Goal: Information Seeking & Learning: Find specific page/section

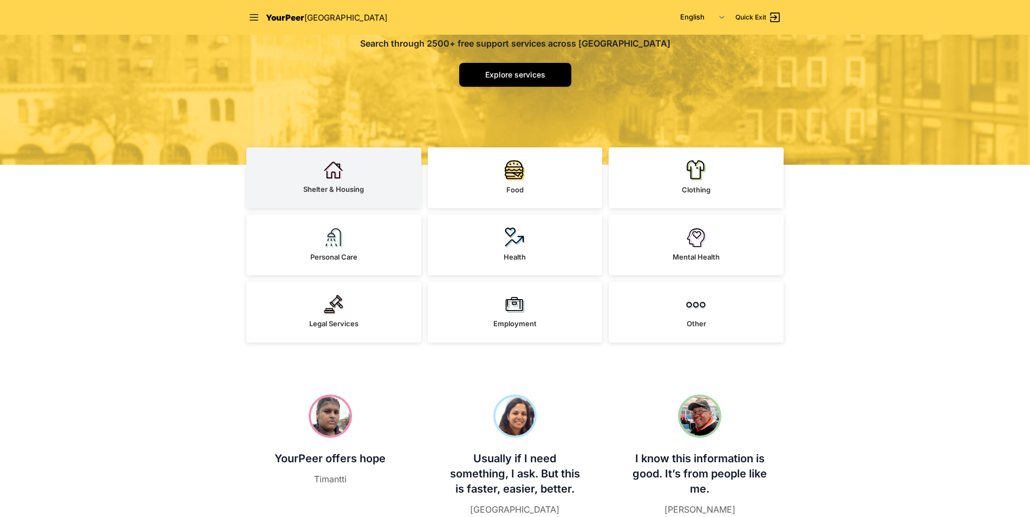
click at [328, 187] on span "Shelter & Housing" at bounding box center [333, 189] width 61 height 9
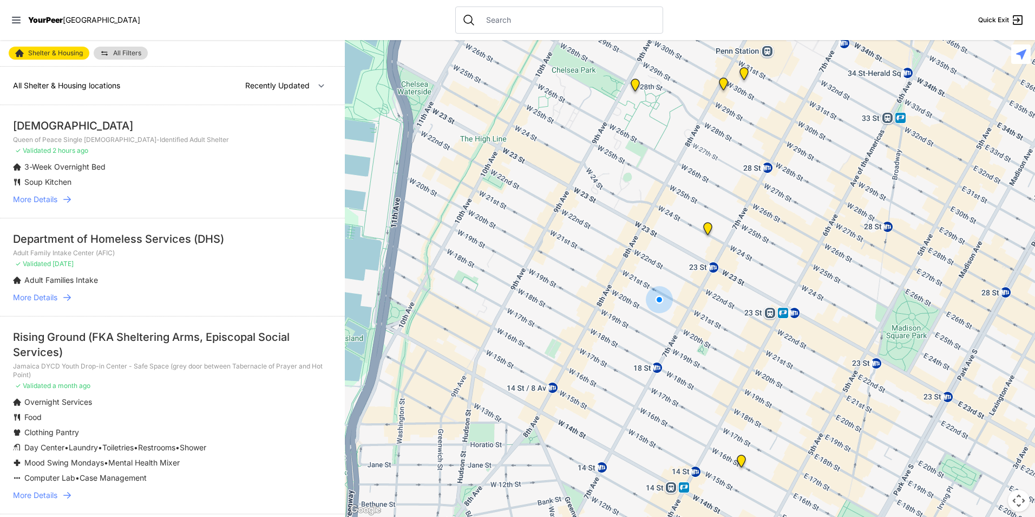
select select "nearby"
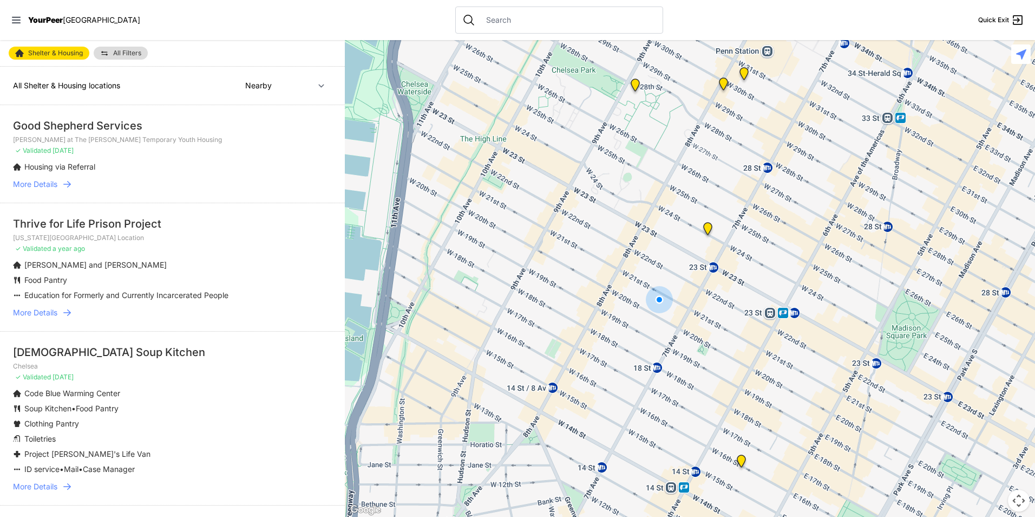
click at [60, 16] on span "YourPeer" at bounding box center [45, 19] width 35 height 9
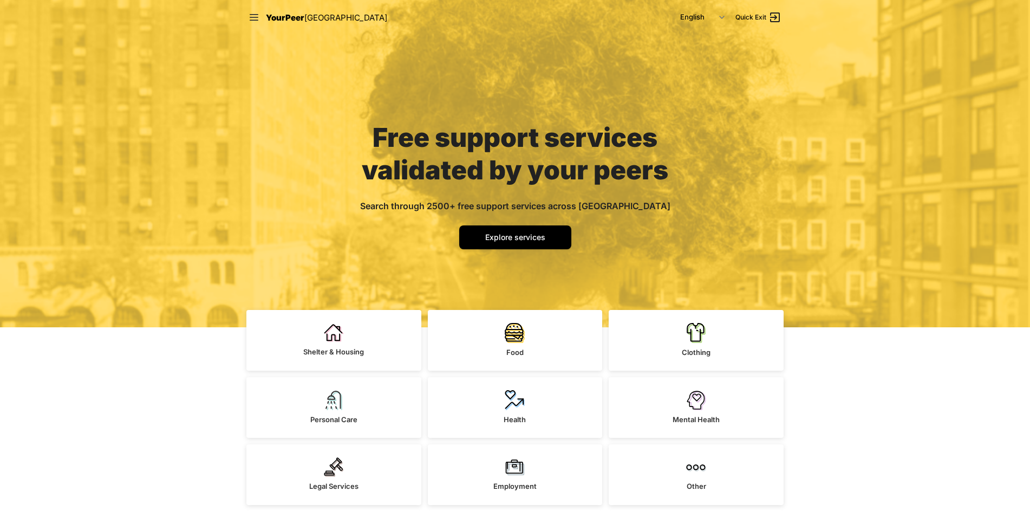
scroll to position [54, 0]
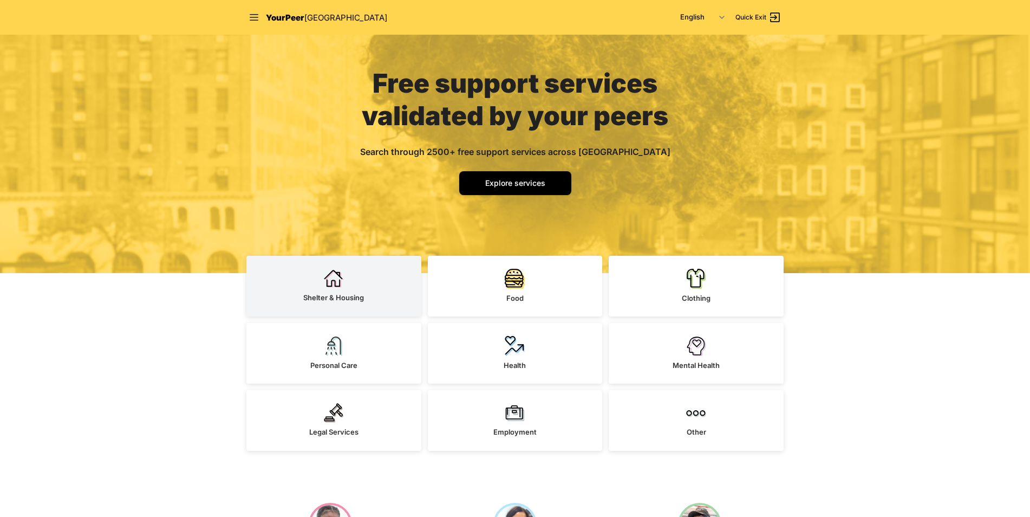
click at [313, 291] on link "Shelter & Housing" at bounding box center [333, 286] width 175 height 61
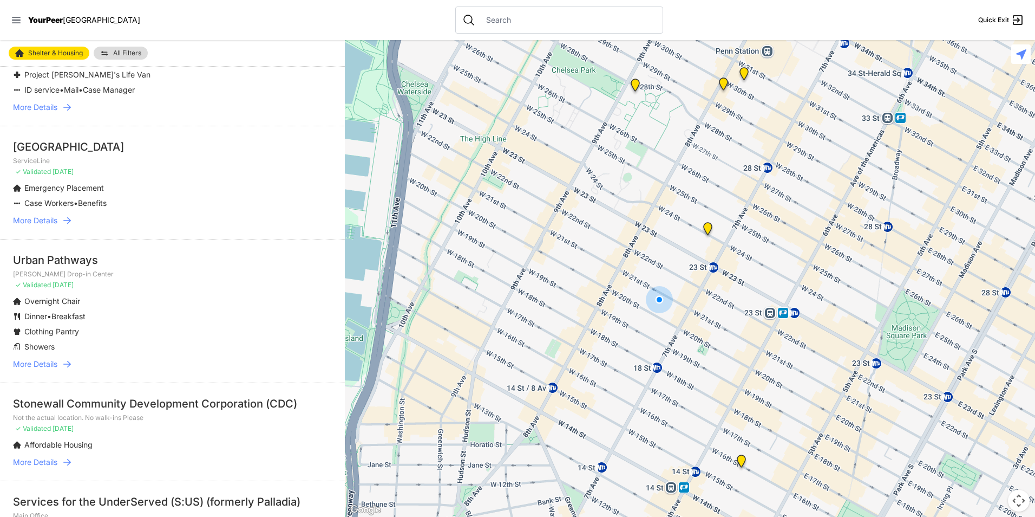
scroll to position [433, 0]
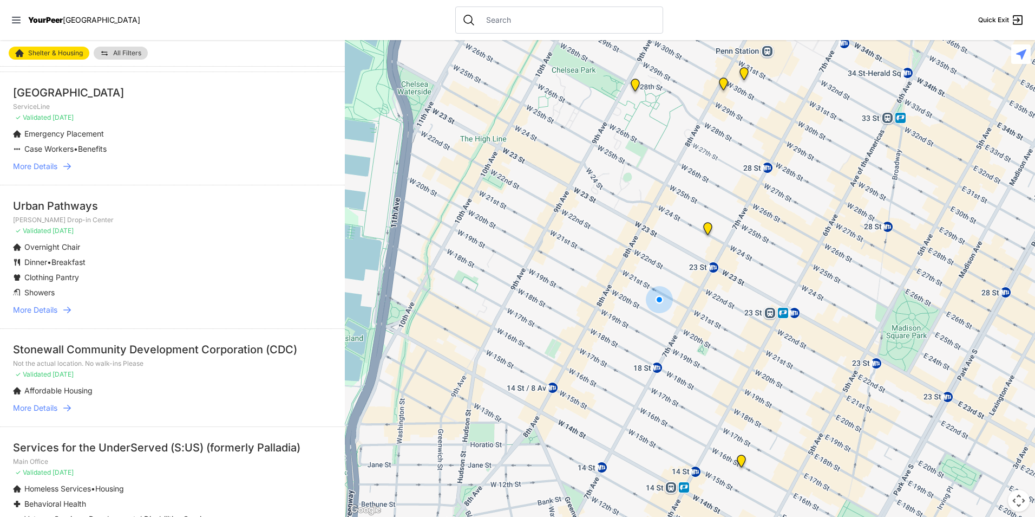
click at [46, 311] on span "More Details" at bounding box center [35, 309] width 44 height 11
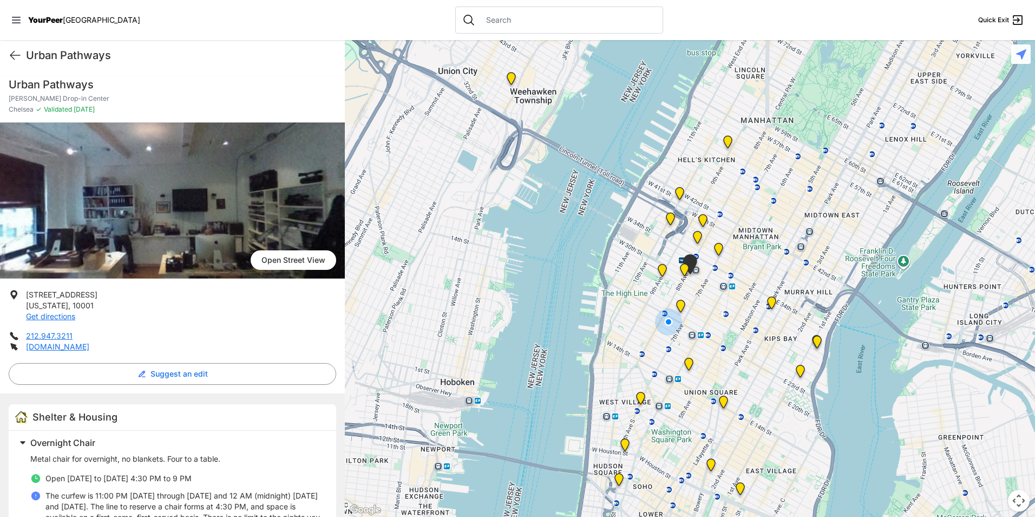
scroll to position [54, 0]
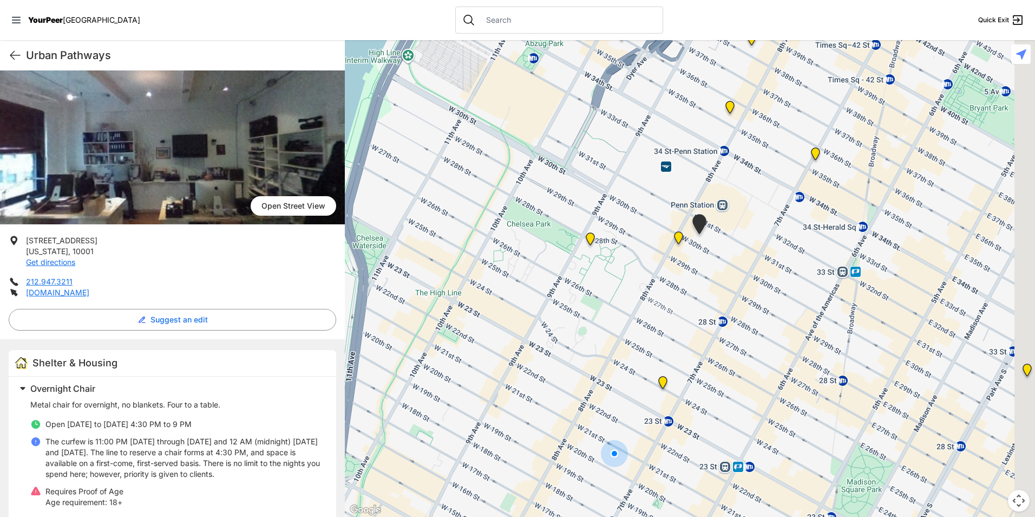
drag, startPoint x: 720, startPoint y: 202, endPoint x: 685, endPoint y: 276, distance: 81.9
click at [685, 276] on div at bounding box center [690, 278] width 690 height 476
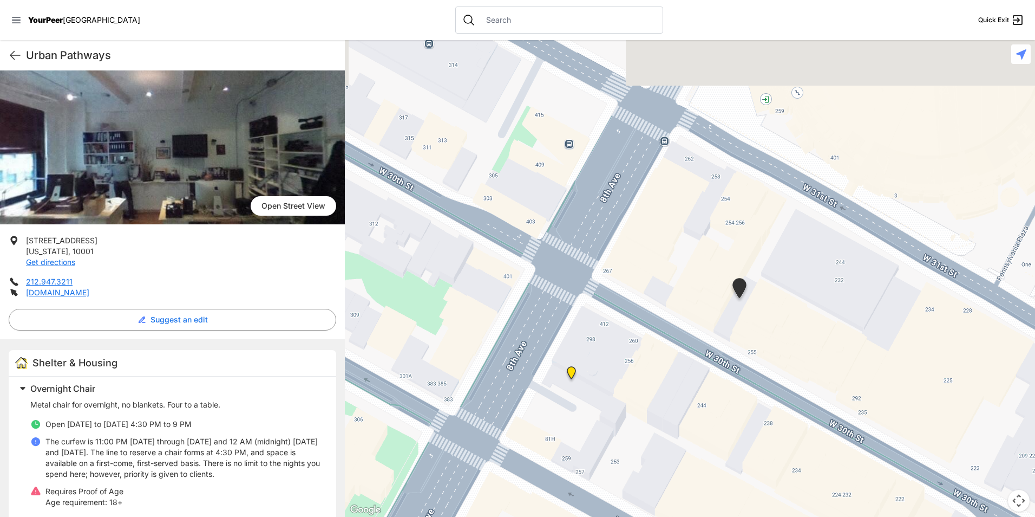
drag, startPoint x: 659, startPoint y: 251, endPoint x: 664, endPoint y: 393, distance: 141.9
click at [664, 393] on div at bounding box center [690, 278] width 690 height 476
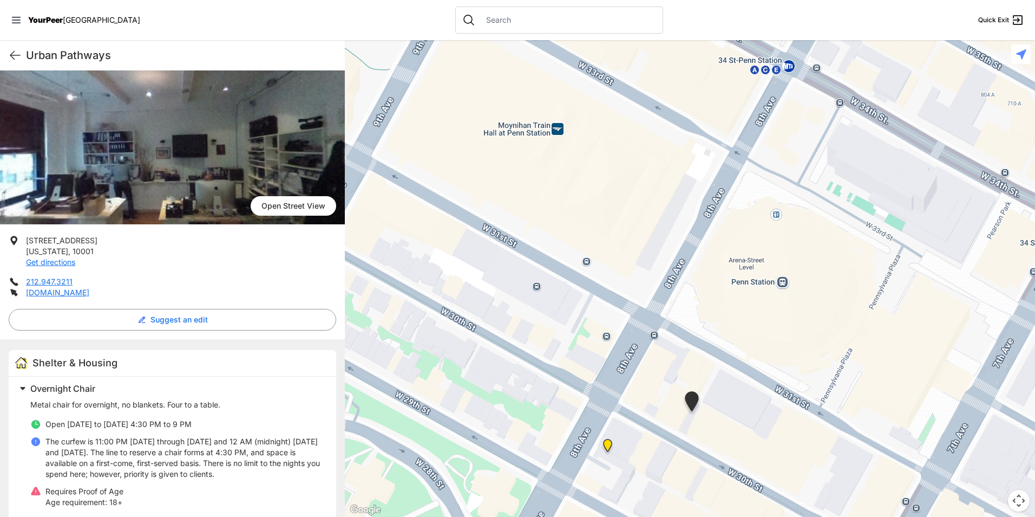
drag, startPoint x: 793, startPoint y: 207, endPoint x: 788, endPoint y: 239, distance: 32.9
click at [788, 239] on div at bounding box center [690, 278] width 690 height 476
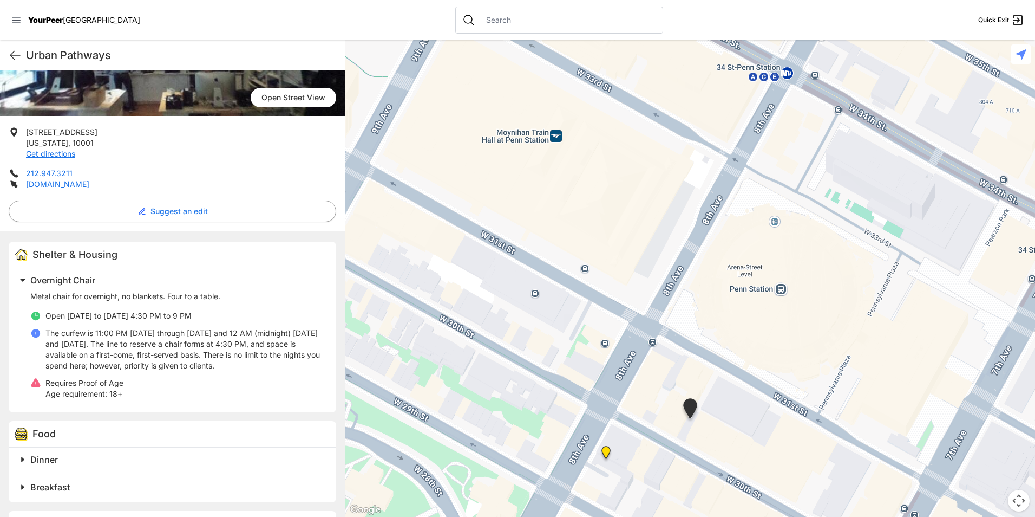
scroll to position [217, 0]
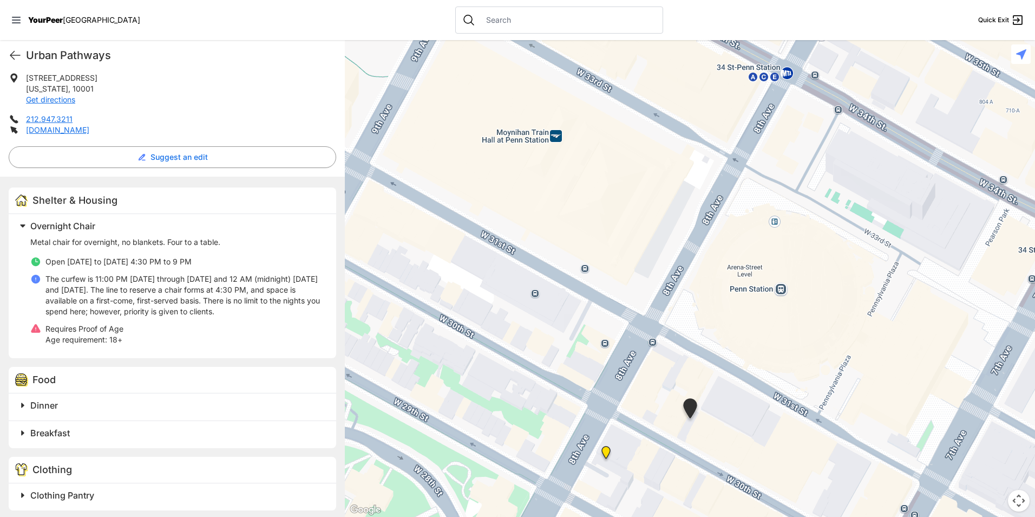
click at [43, 402] on span "Dinner" at bounding box center [44, 405] width 28 height 11
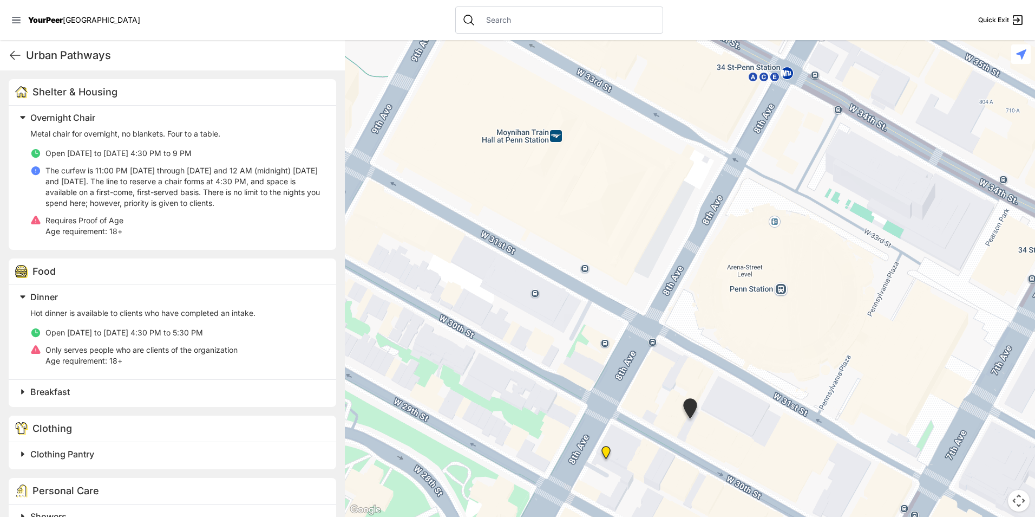
scroll to position [350, 0]
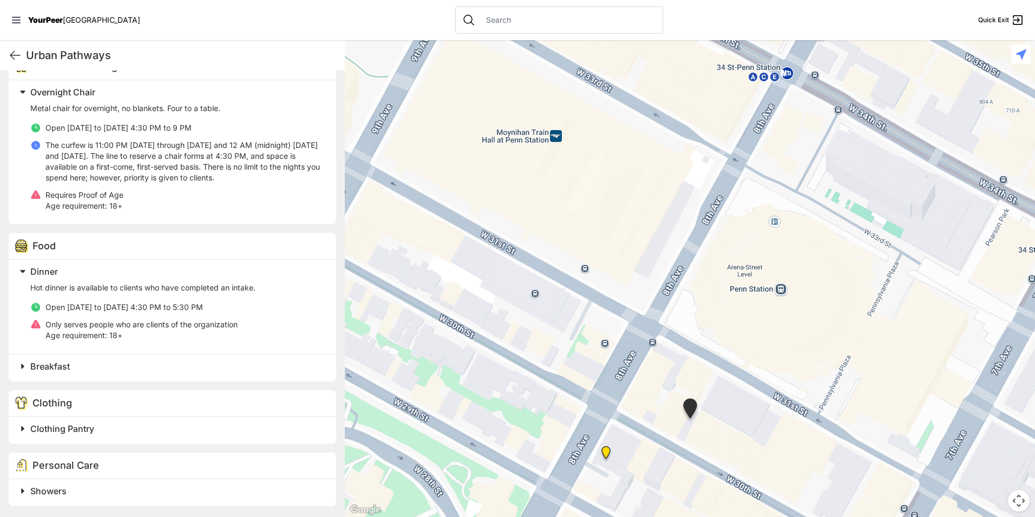
click at [76, 436] on div "Clothing Pantry" at bounding box center [173, 429] width 328 height 27
click at [81, 424] on span "Clothing Pantry" at bounding box center [62, 428] width 64 height 11
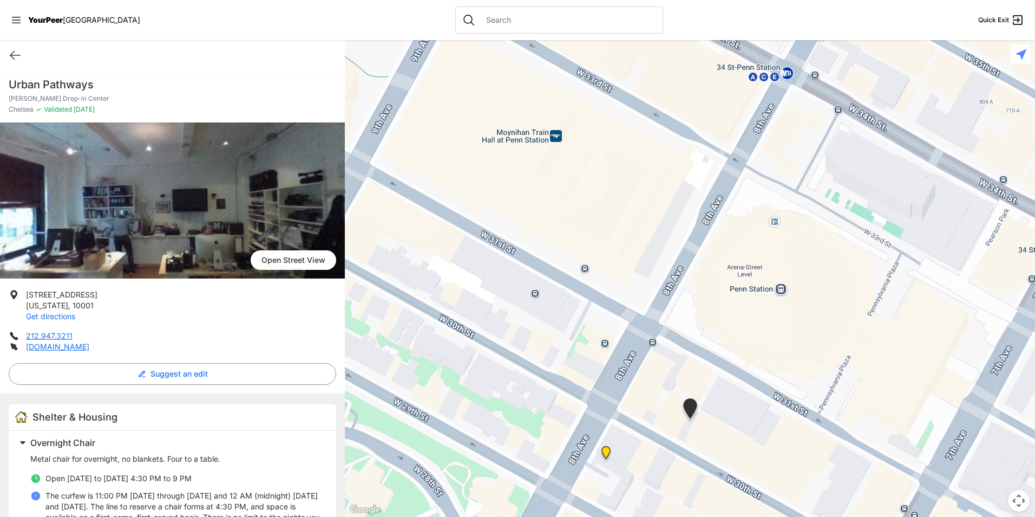
click at [48, 316] on link "Get directions" at bounding box center [50, 315] width 49 height 9
